Goal: Navigation & Orientation: Find specific page/section

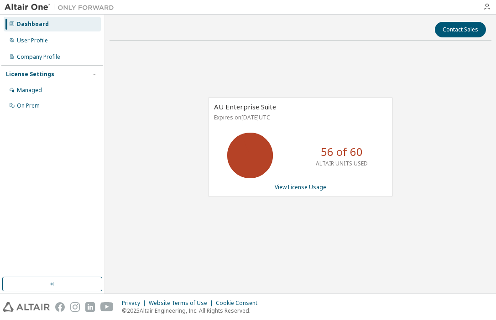
click at [68, 183] on div "Dashboard User Profile Company Profile License Settings Managed On Prem" at bounding box center [52, 146] width 102 height 260
